Goal: Task Accomplishment & Management: Manage account settings

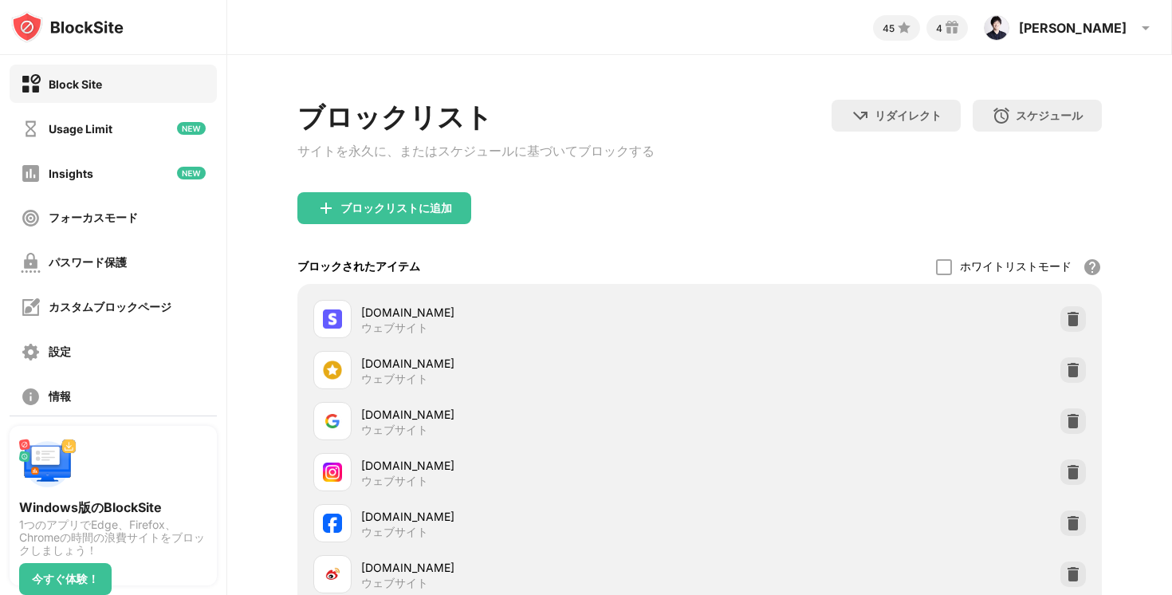
scroll to position [197, 0]
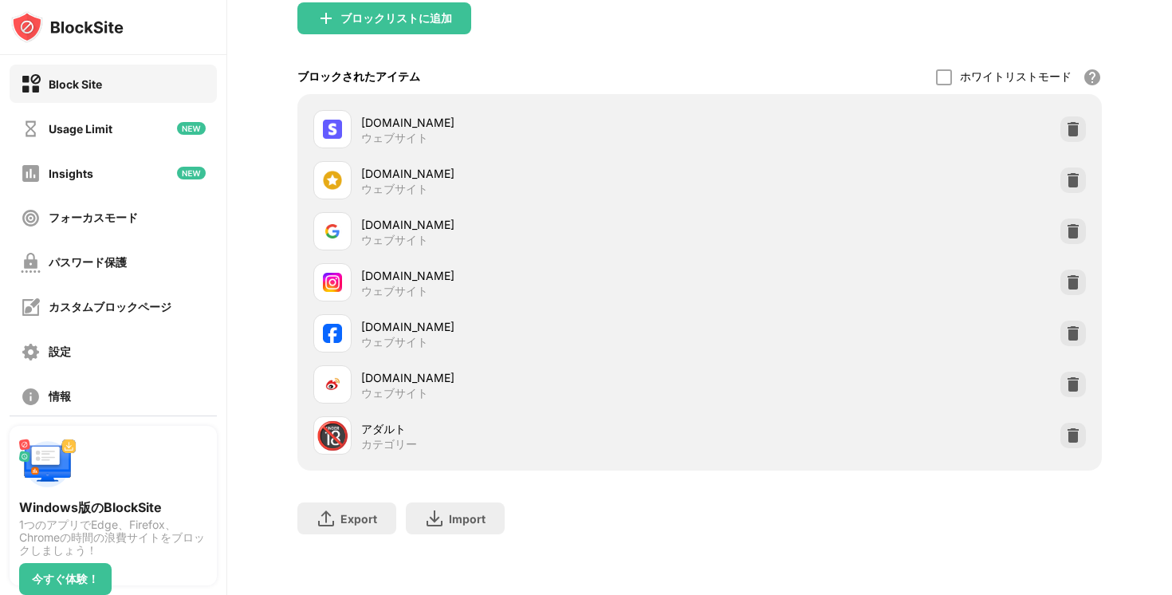
click at [1067, 275] on img at bounding box center [1073, 282] width 16 height 16
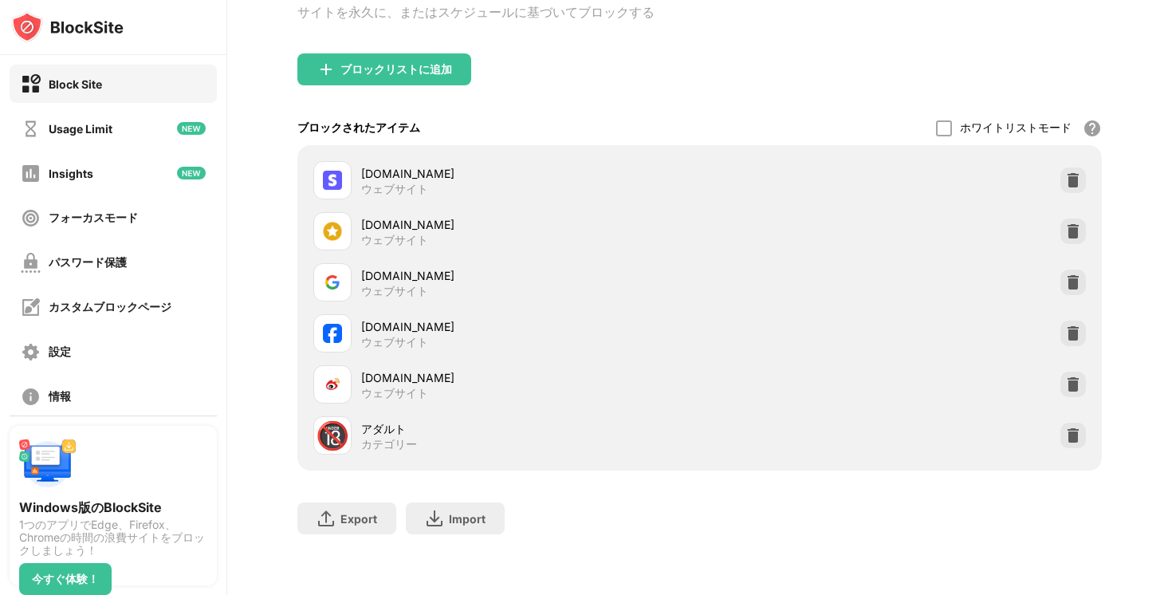
scroll to position [146, 0]
click at [376, 64] on div "ブロックリストに追加" at bounding box center [396, 69] width 112 height 13
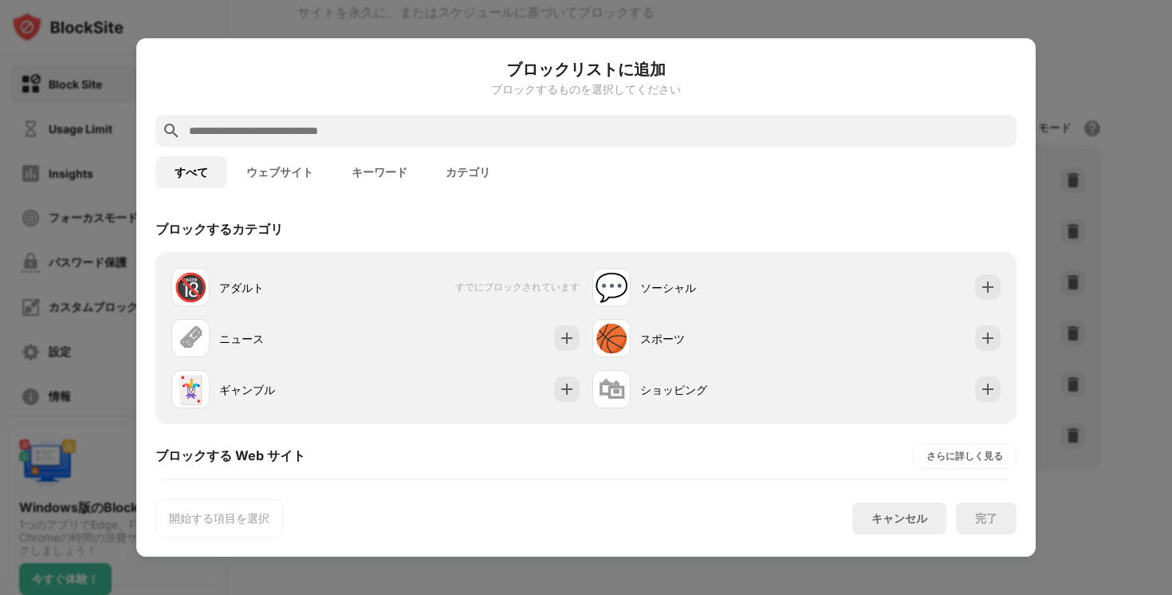
click at [401, 135] on input "text" at bounding box center [598, 130] width 823 height 19
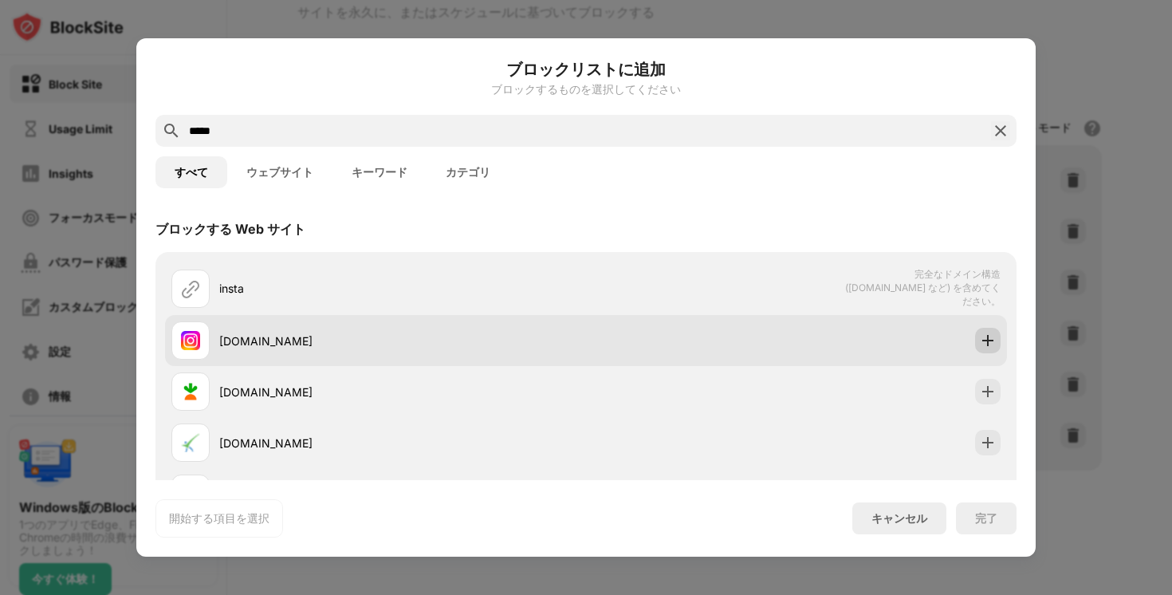
type input "*****"
click at [982, 344] on img at bounding box center [988, 340] width 16 height 16
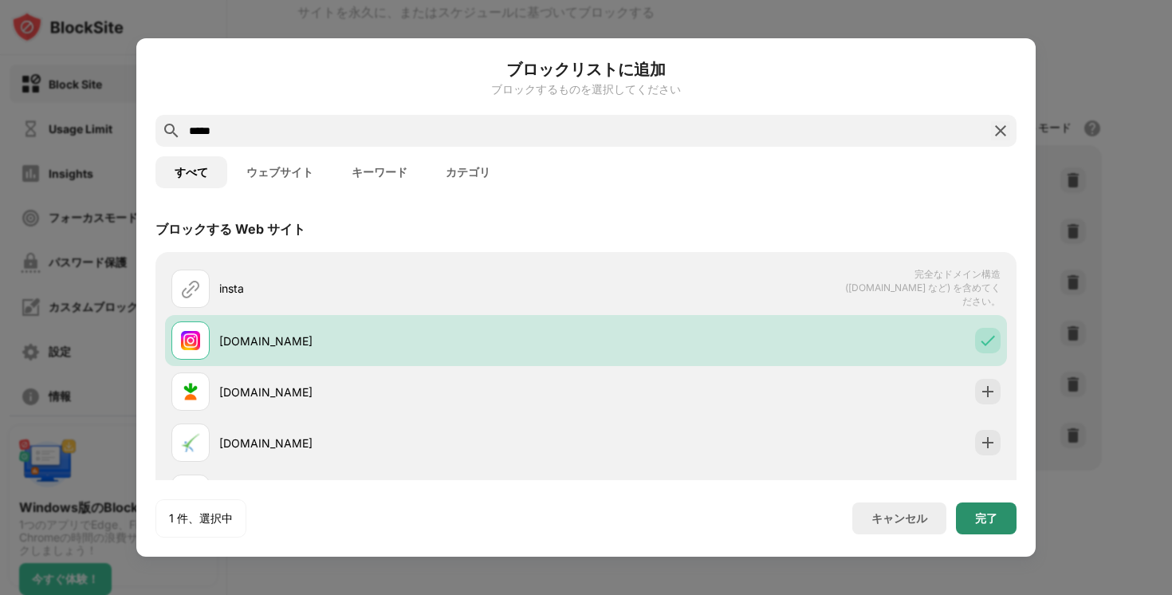
click at [982, 521] on div "完了" at bounding box center [986, 518] width 22 height 13
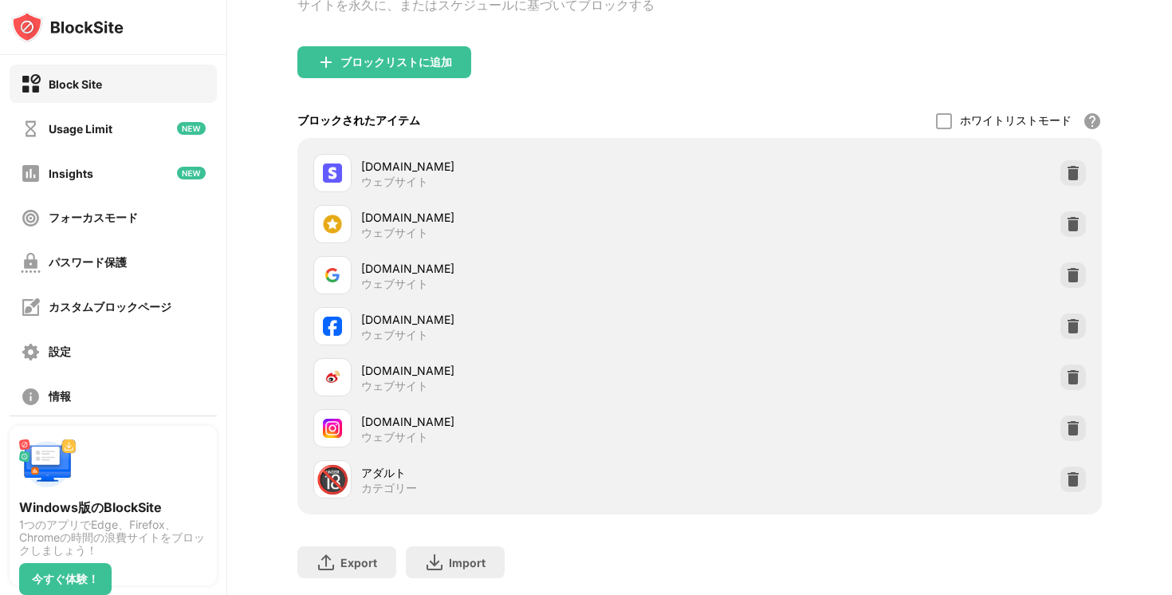
scroll to position [197, 0]
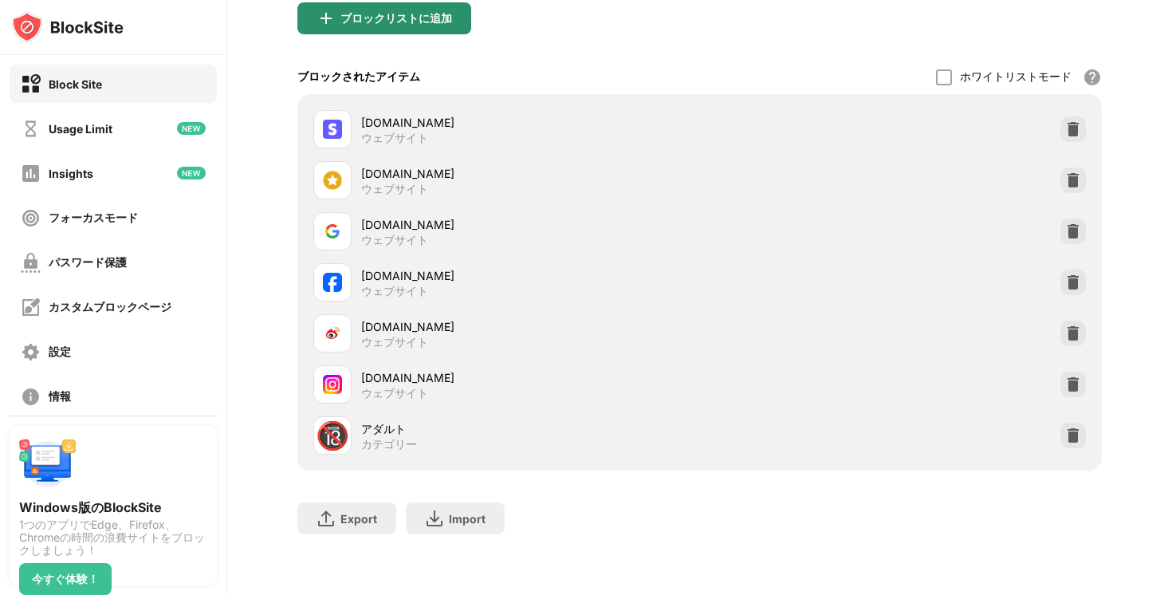
click at [378, 24] on div "ブロックリストに追加" at bounding box center [384, 18] width 174 height 32
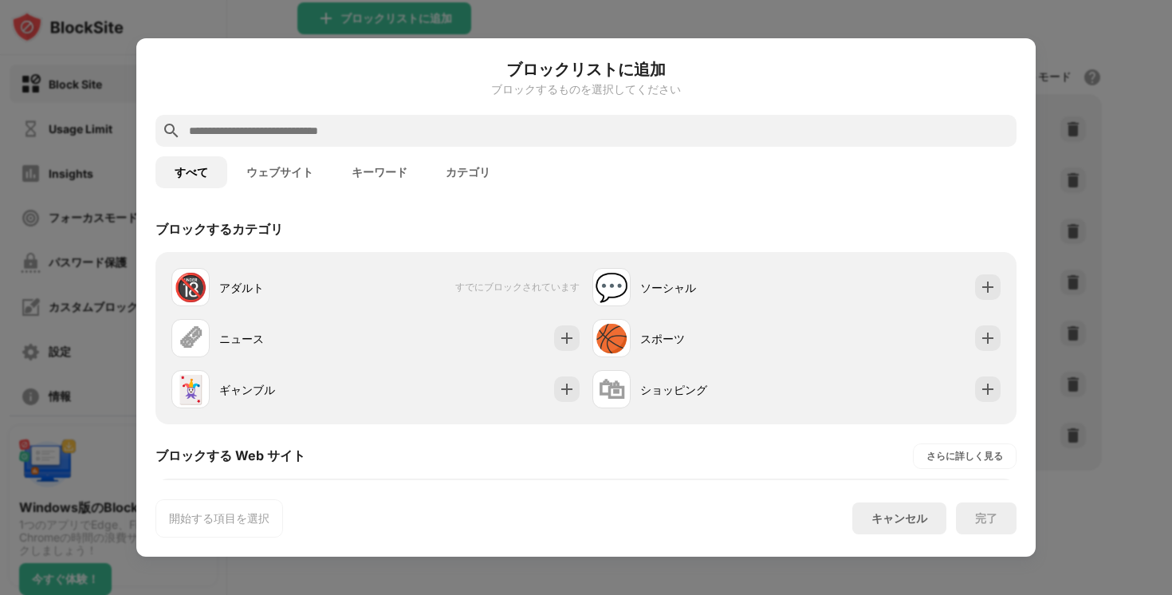
click at [376, 128] on input "text" at bounding box center [598, 130] width 823 height 19
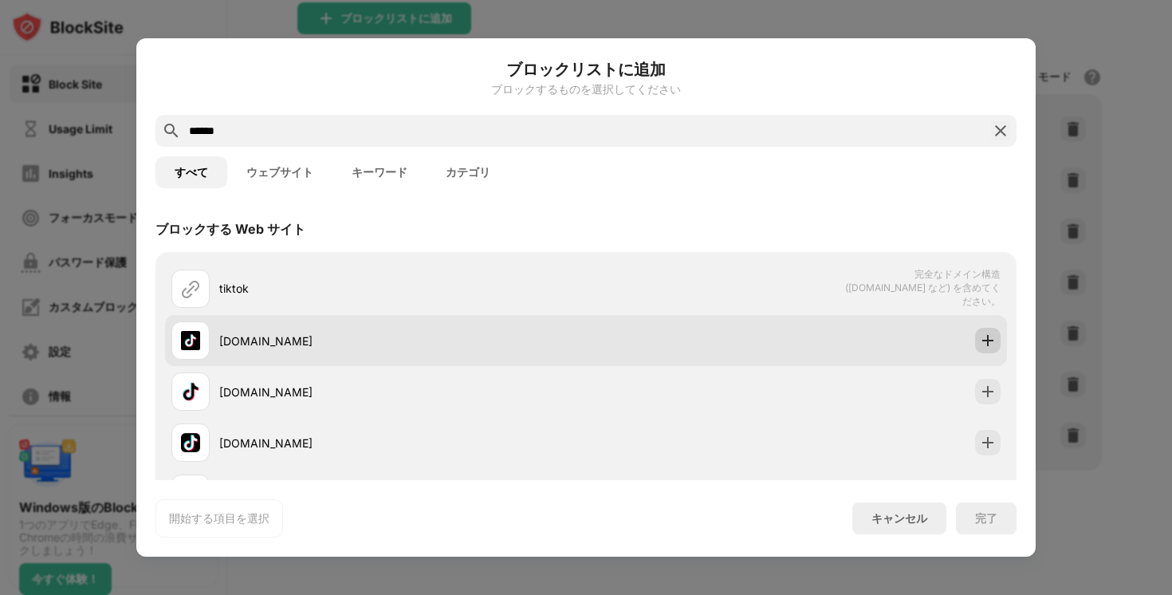
type input "******"
click at [985, 336] on img at bounding box center [988, 340] width 16 height 16
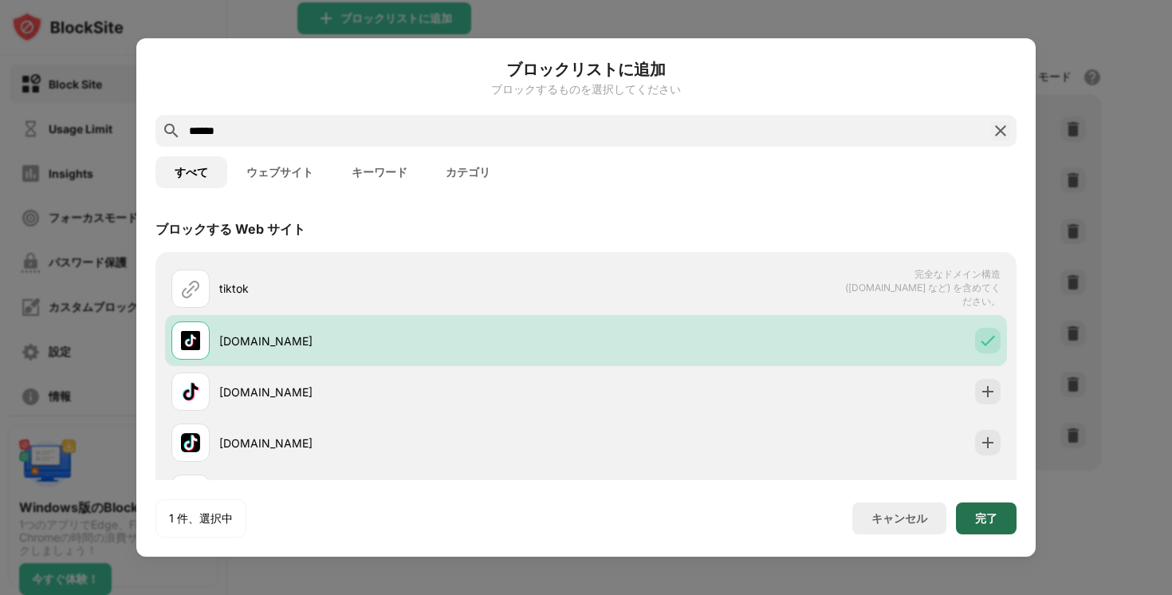
click at [988, 519] on div "完了" at bounding box center [986, 518] width 22 height 13
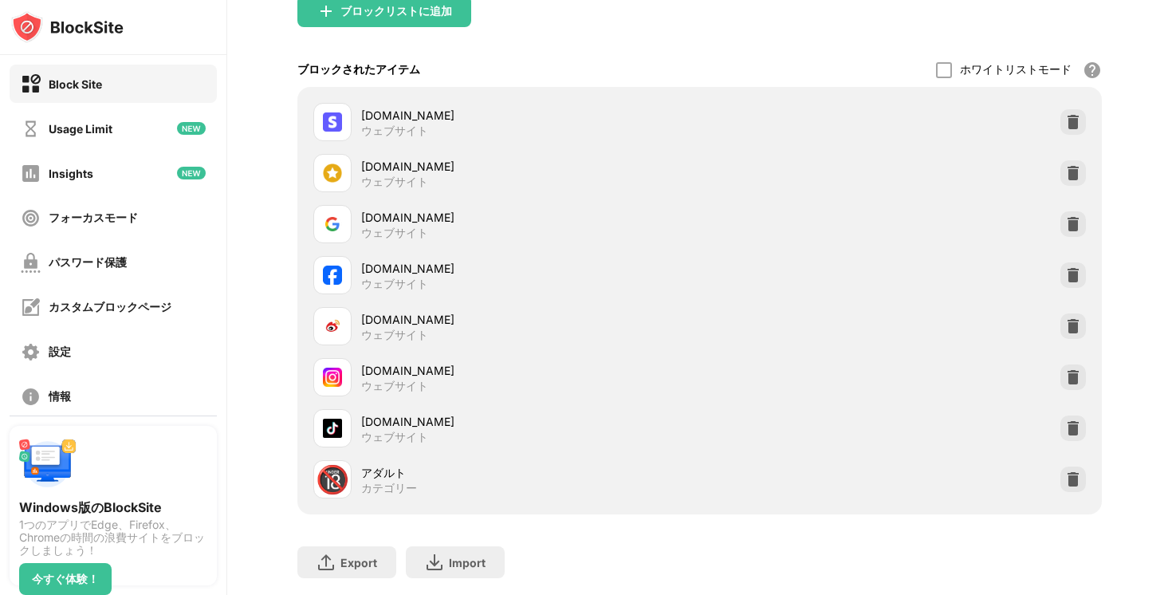
scroll to position [248, 0]
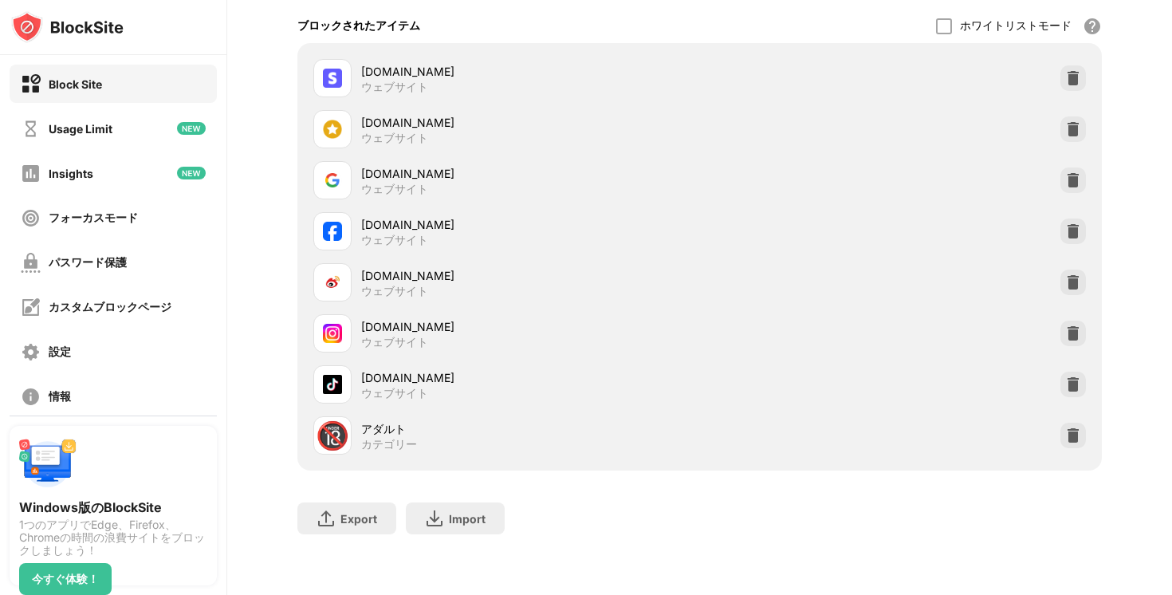
click at [272, 195] on div "ブロックリスト サイトを永久に、またはスケジュールに基づいてブロックする リダイレクト クリックしてリダイレクトのウェブサイトを設定する スケジュール ブロッ…" at bounding box center [699, 204] width 945 height 781
click at [1068, 384] on img at bounding box center [1073, 384] width 16 height 16
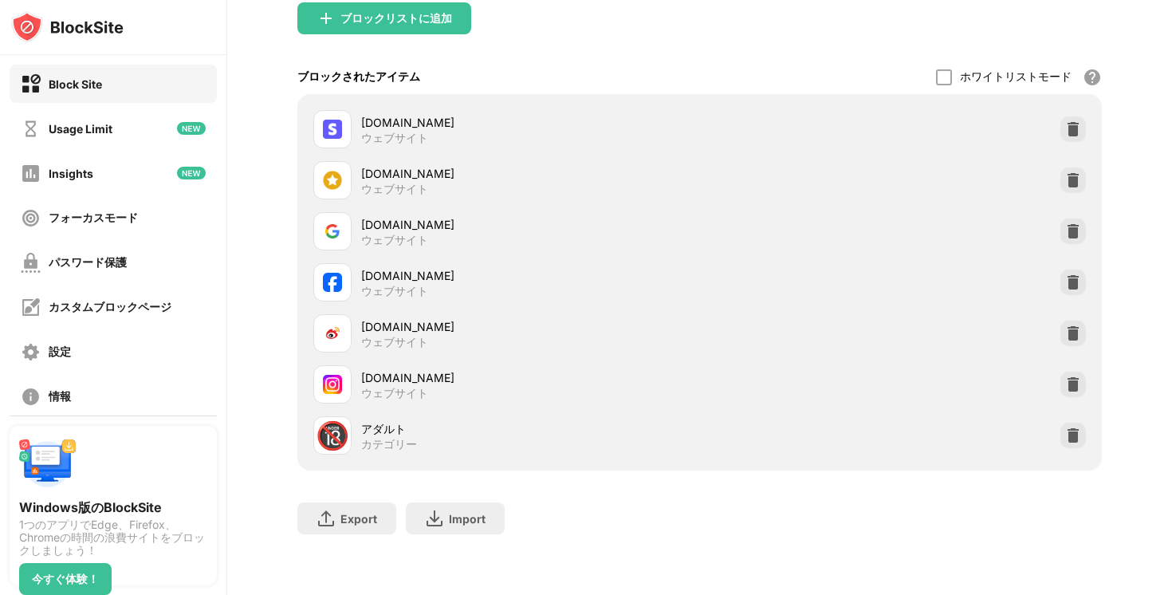
scroll to position [197, 0]
click at [396, 24] on div "ブロックリストに追加" at bounding box center [384, 18] width 174 height 32
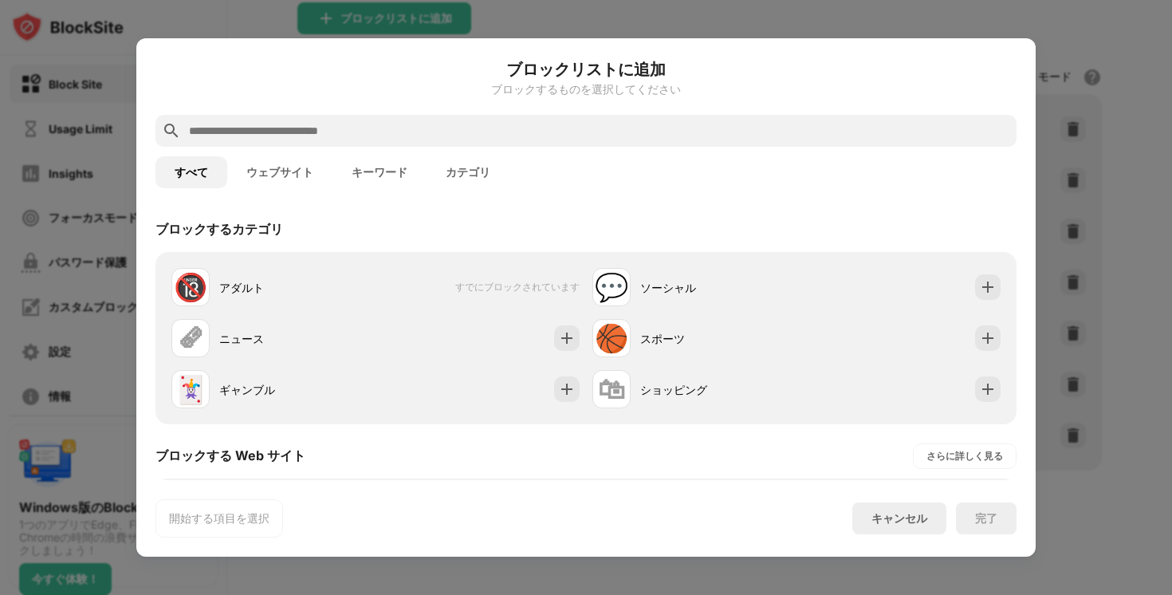
click at [380, 131] on input "text" at bounding box center [598, 130] width 823 height 19
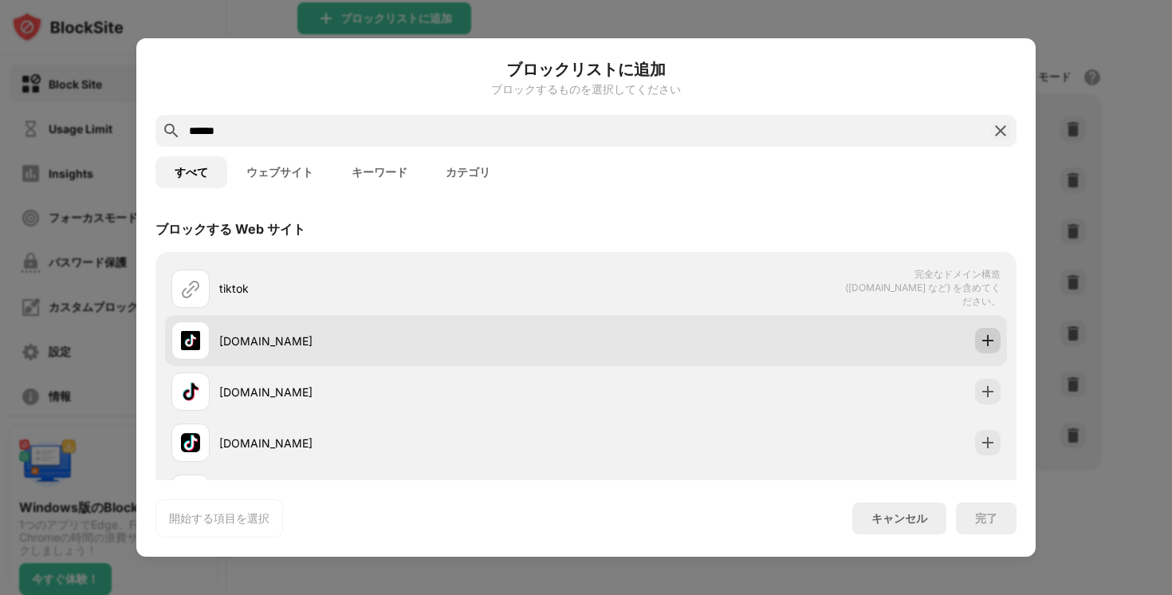
type input "******"
click at [986, 344] on img at bounding box center [988, 340] width 16 height 16
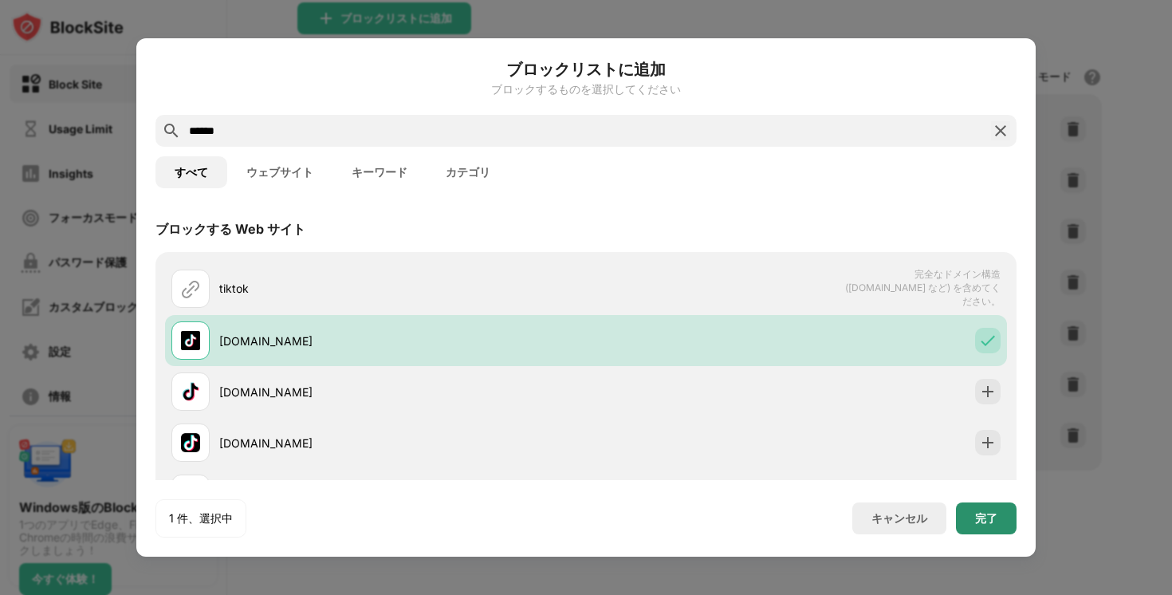
click at [983, 512] on div "完了" at bounding box center [986, 518] width 22 height 13
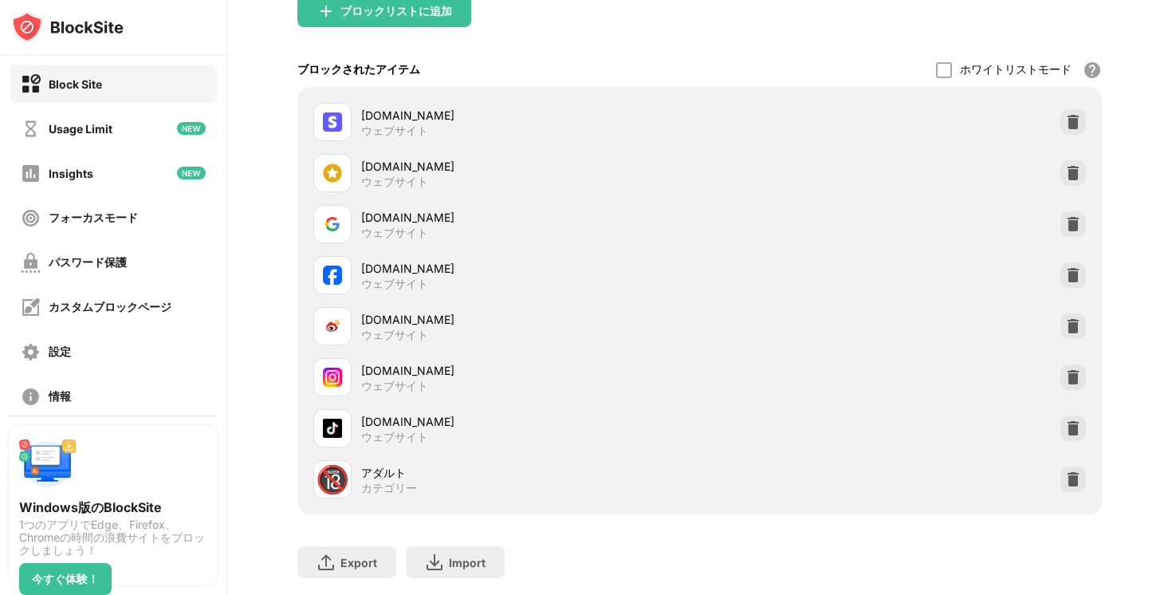
scroll to position [248, 0]
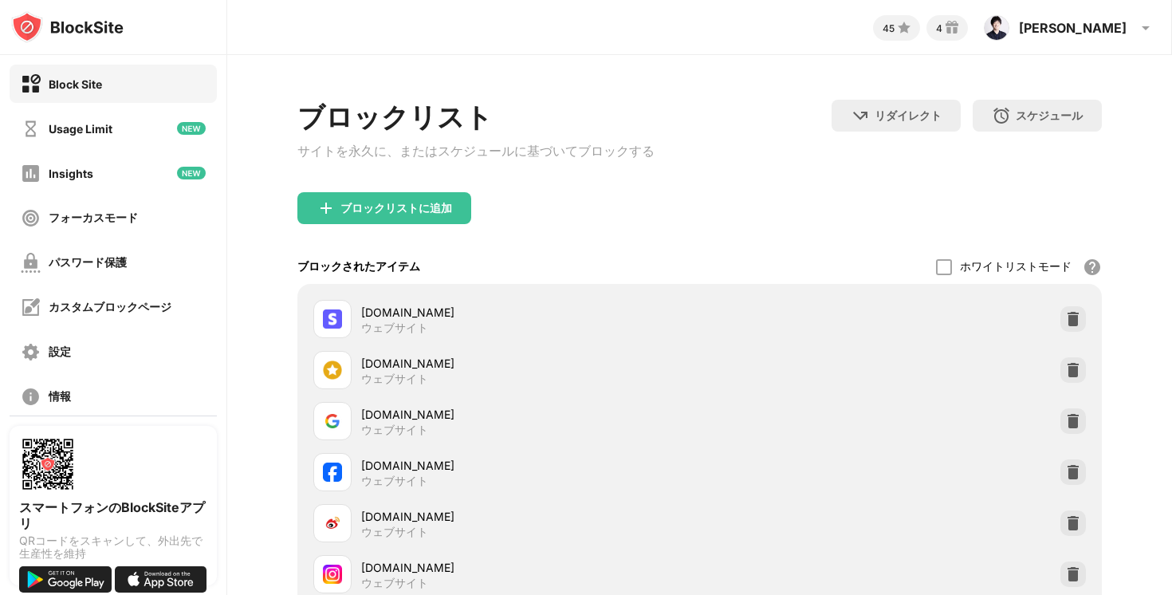
scroll to position [248, 0]
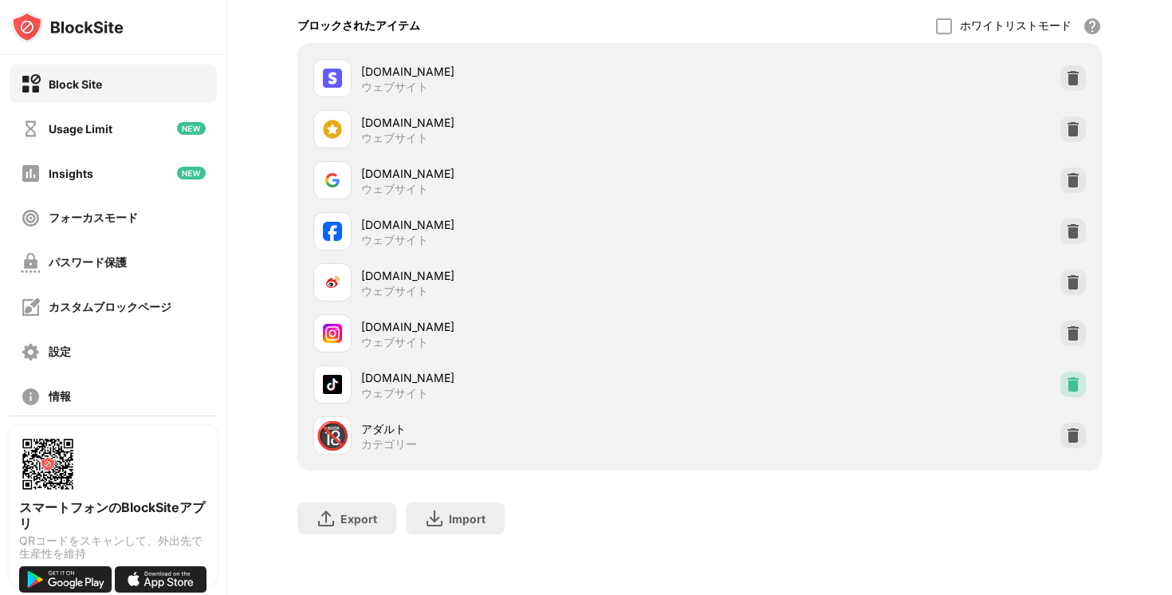
click at [1071, 384] on img at bounding box center [1073, 384] width 16 height 16
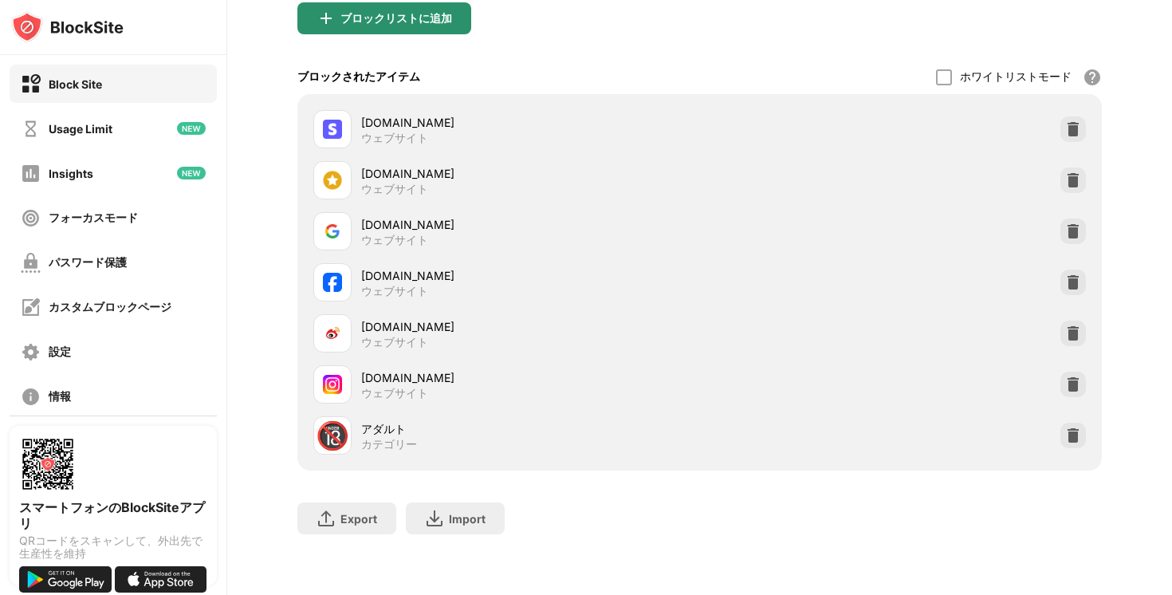
click at [372, 18] on div "ブロックリストに追加" at bounding box center [396, 18] width 112 height 13
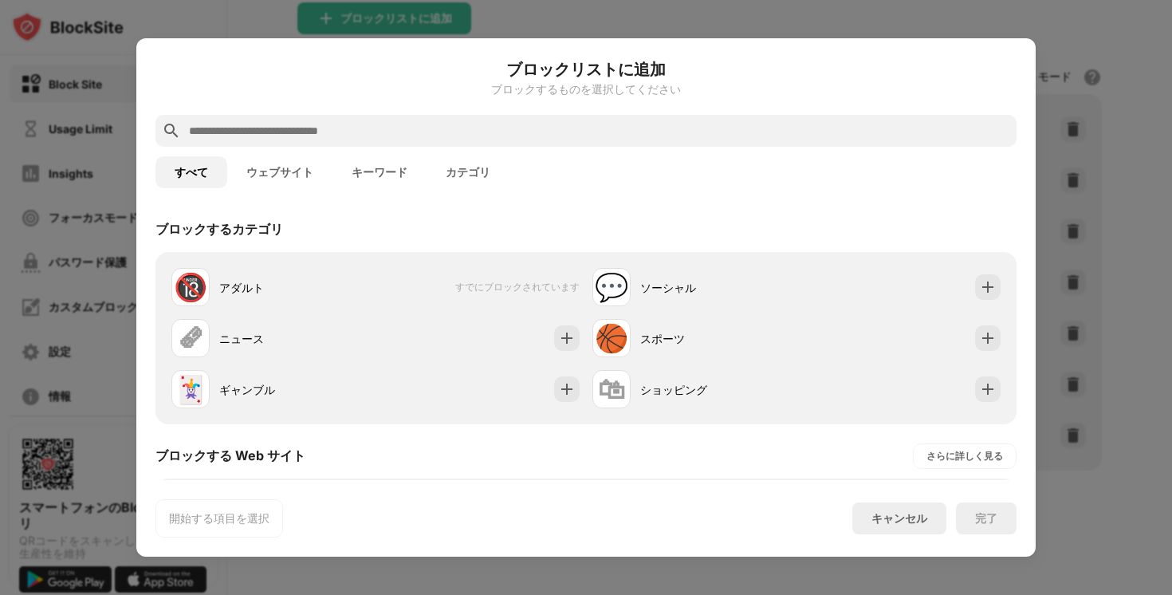
click at [309, 124] on input "text" at bounding box center [598, 130] width 823 height 19
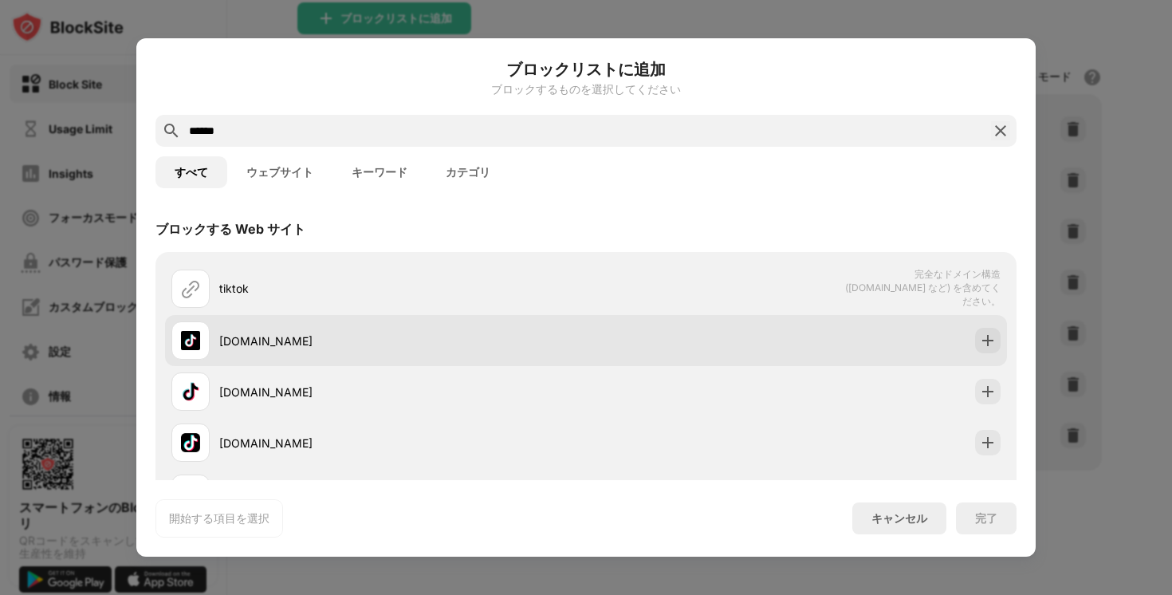
type input "******"
click at [993, 338] on img at bounding box center [988, 340] width 16 height 16
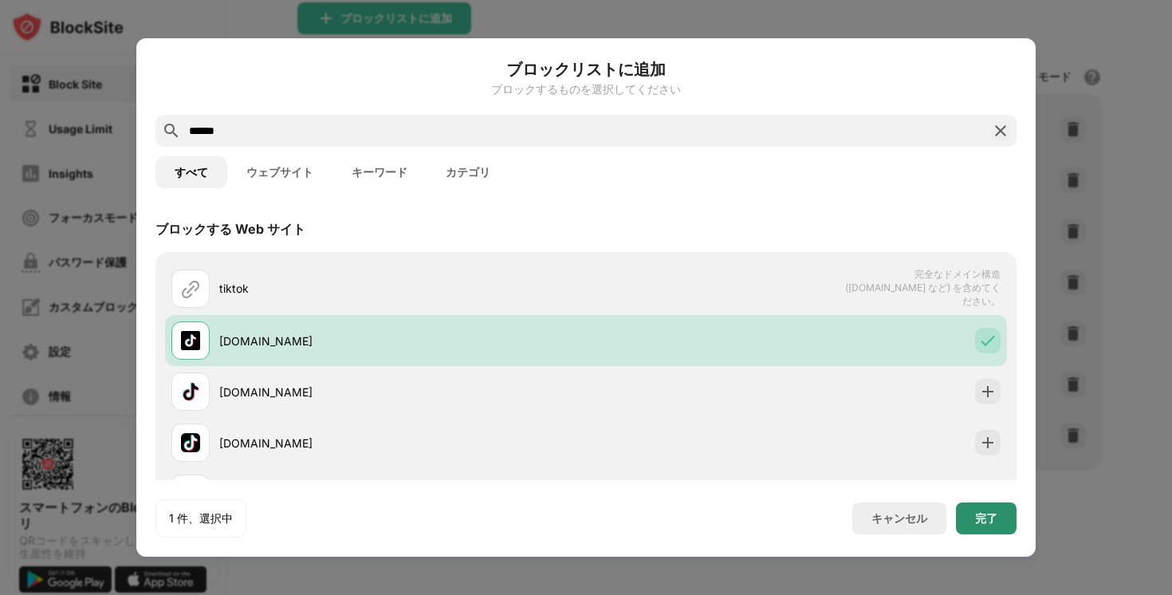
click at [989, 509] on div "完了" at bounding box center [986, 518] width 61 height 32
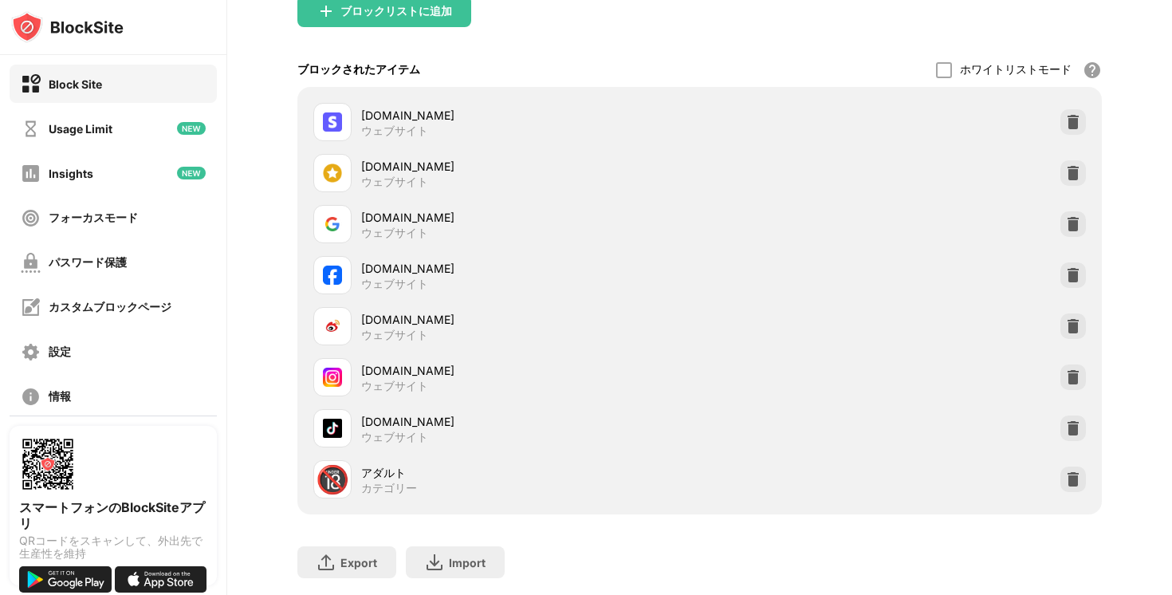
scroll to position [248, 0]
